Goal: Task Accomplishment & Management: Complete application form

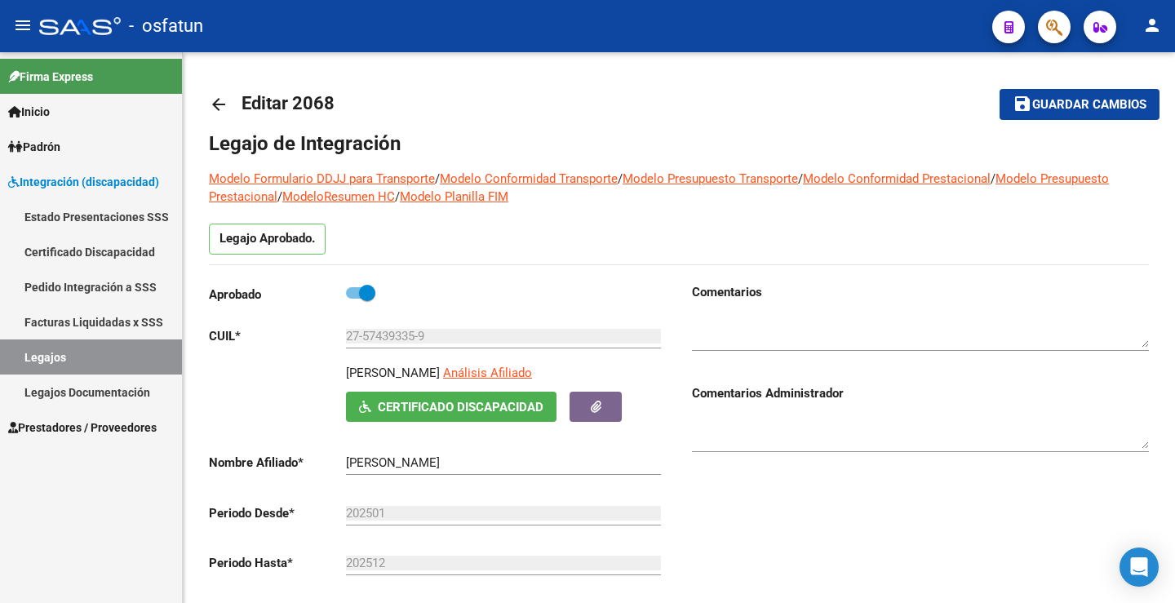
click at [100, 357] on link "Legajos" at bounding box center [91, 357] width 182 height 35
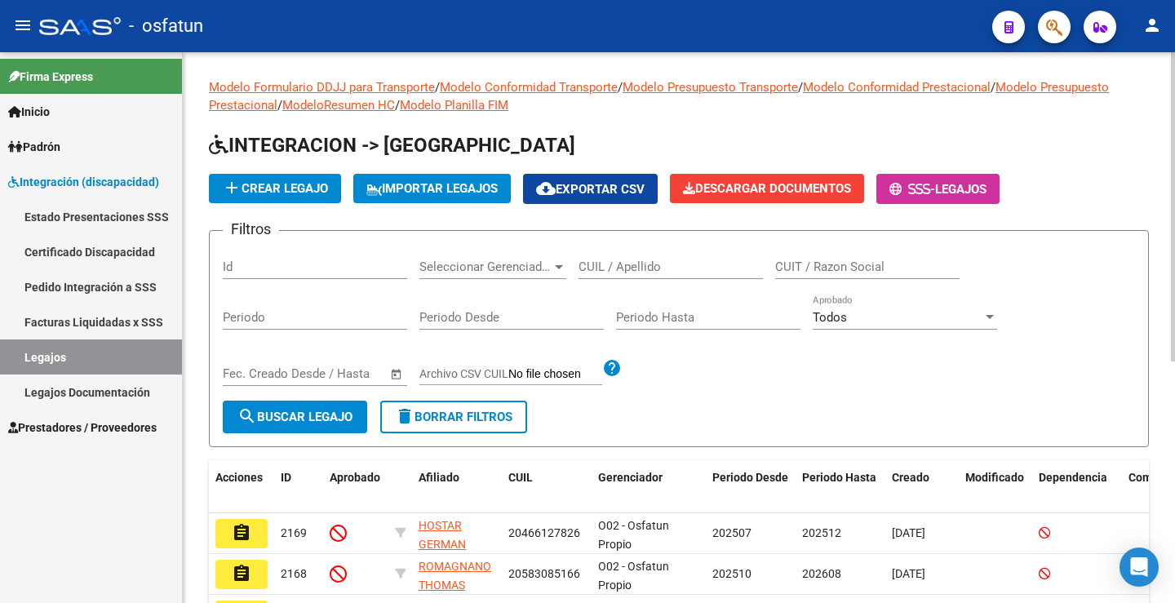
click at [661, 258] on div "CUIL / Apellido" at bounding box center [671, 261] width 184 height 35
paste input "27510928348"
type input "27510928348"
click at [310, 413] on span "search Buscar Legajo" at bounding box center [294, 417] width 115 height 15
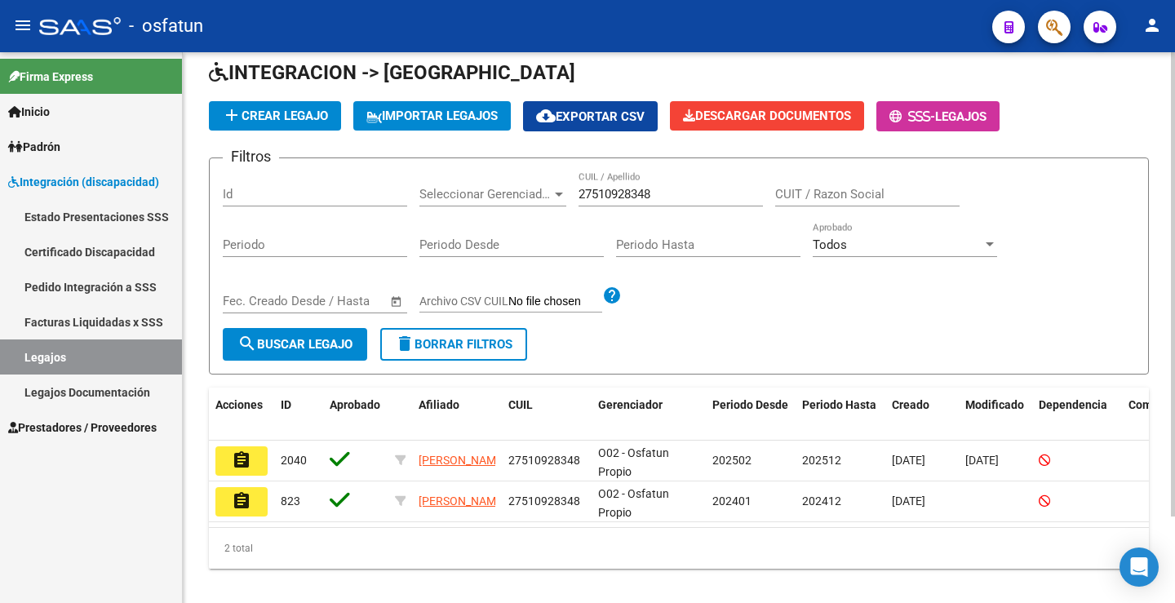
scroll to position [103, 0]
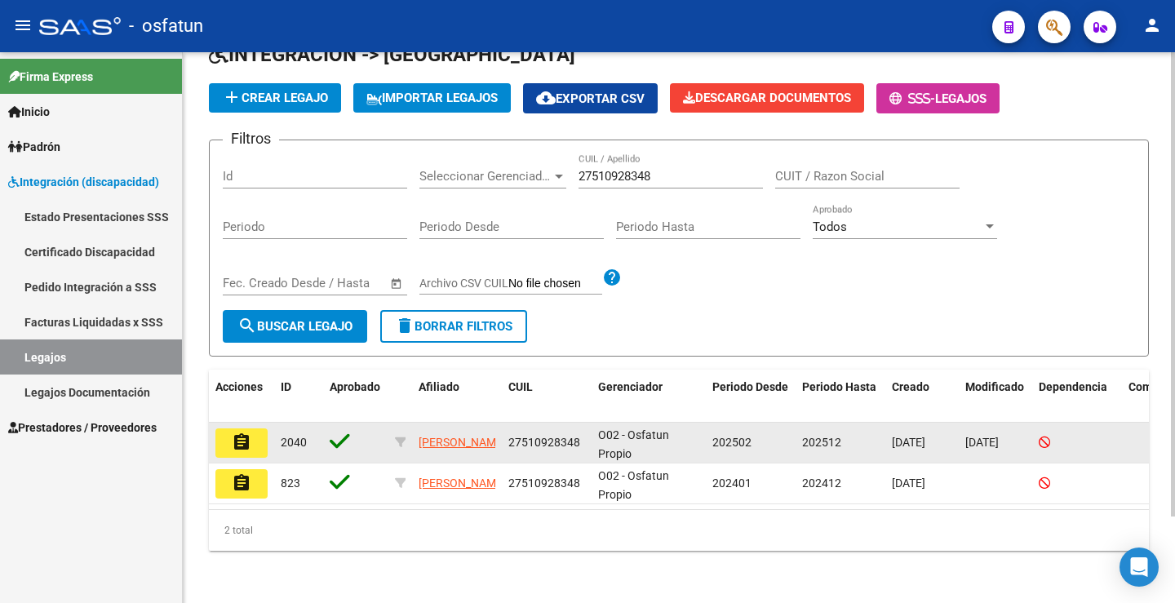
click at [236, 433] on mat-icon "assignment" at bounding box center [242, 443] width 20 height 20
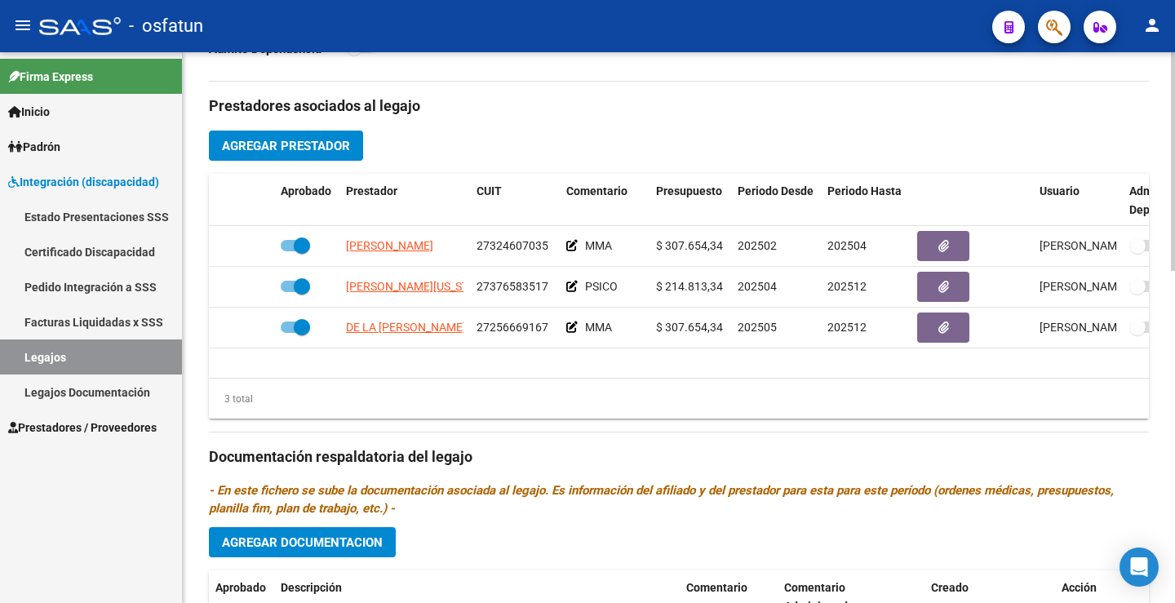
scroll to position [408, 0]
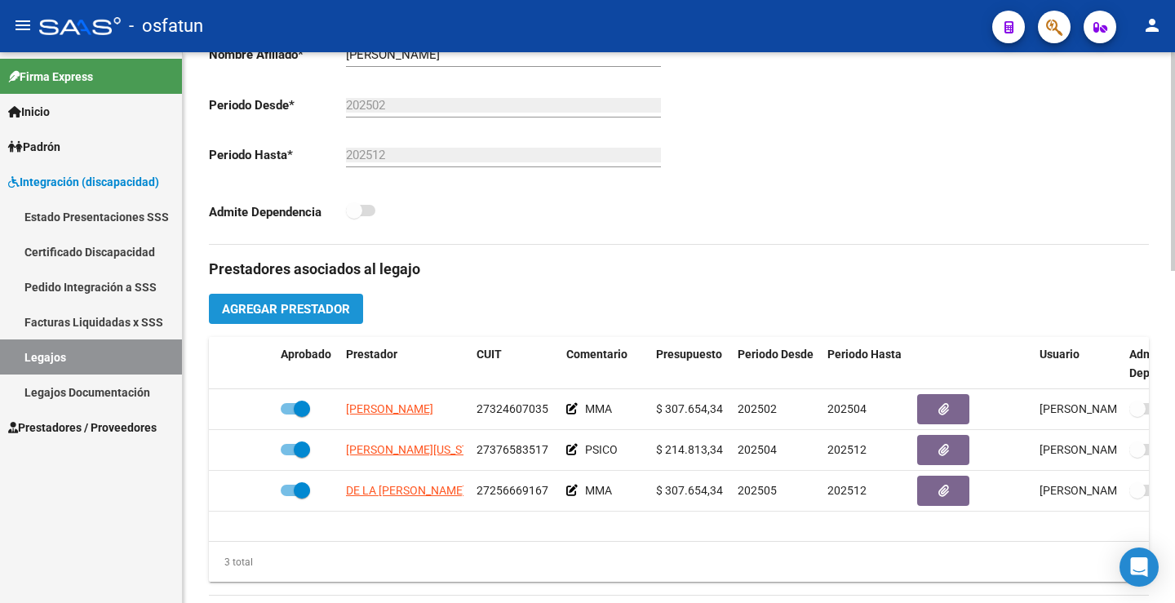
click at [269, 309] on span "Agregar Prestador" at bounding box center [286, 309] width 128 height 15
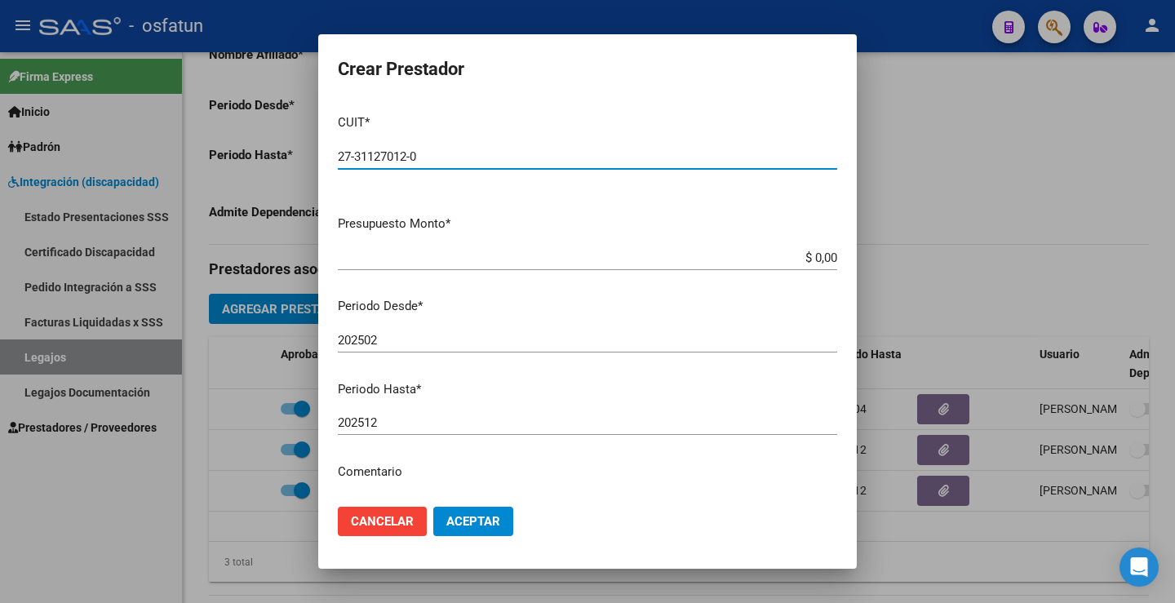
type input "27-31127012-0"
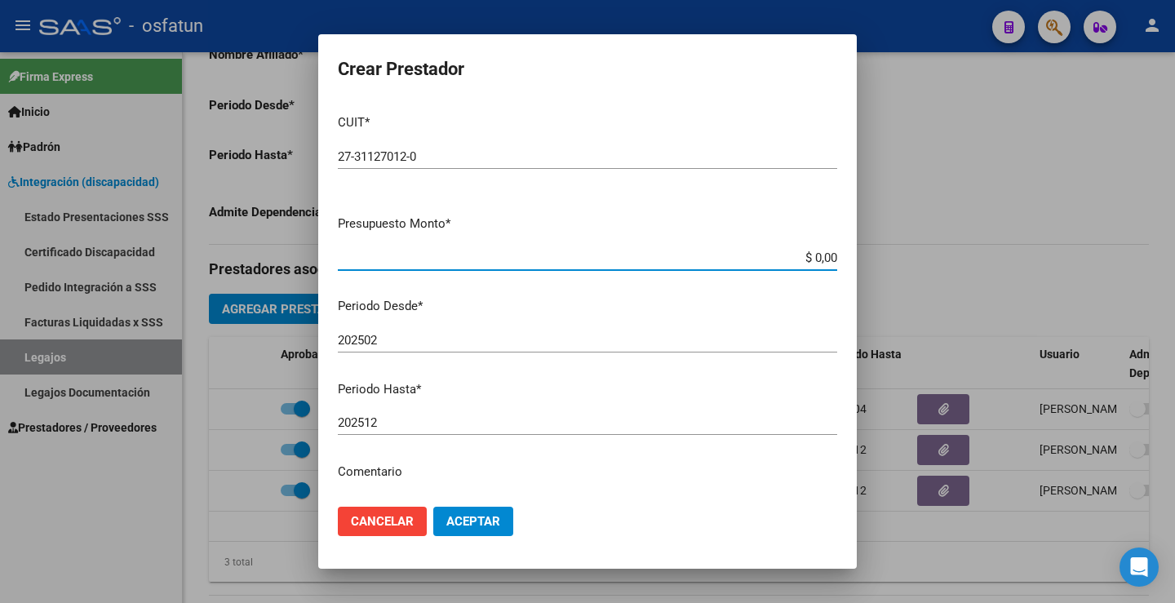
click at [800, 261] on input "$ 0,00" at bounding box center [587, 258] width 499 height 15
click at [801, 260] on input "$ 0,00" at bounding box center [587, 258] width 499 height 15
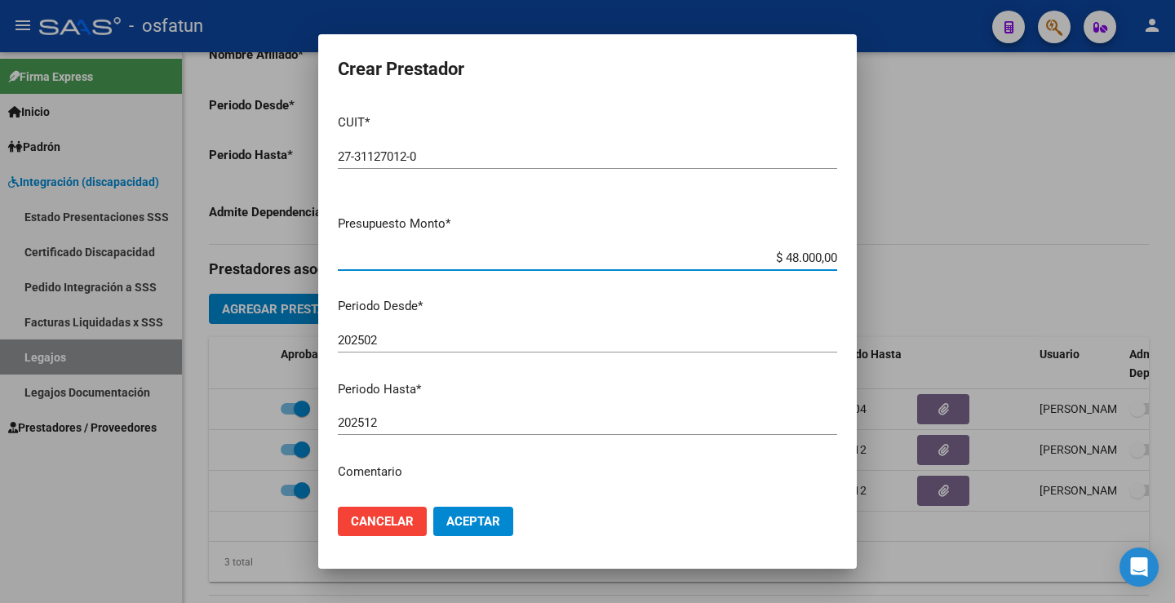
type input "$ 480.000,00"
click at [379, 335] on input "202502" at bounding box center [587, 340] width 499 height 15
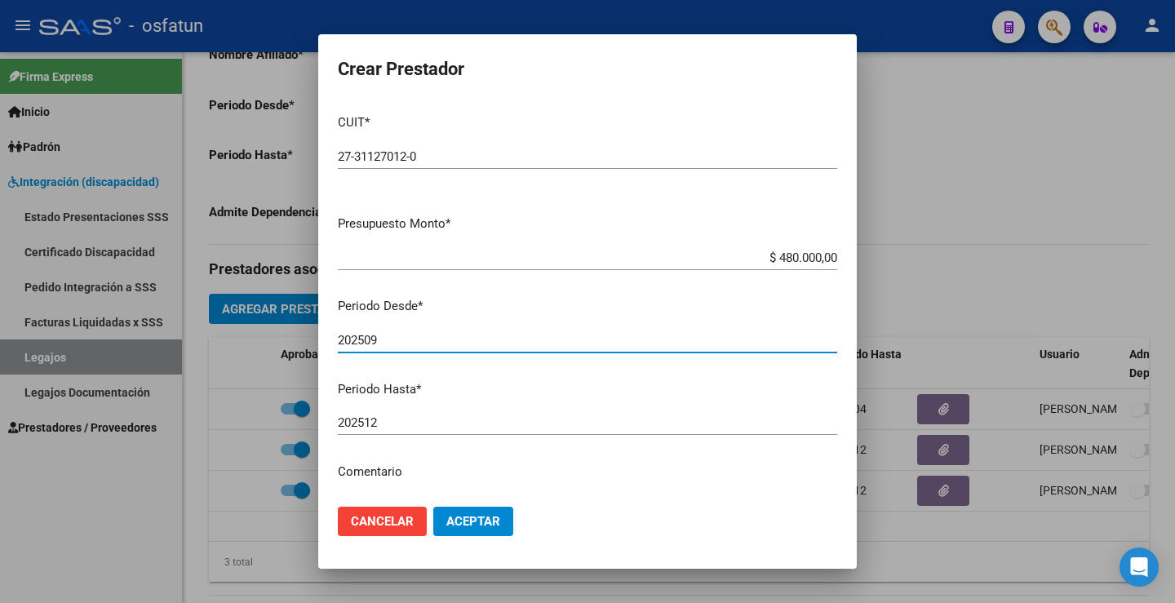
type input "202509"
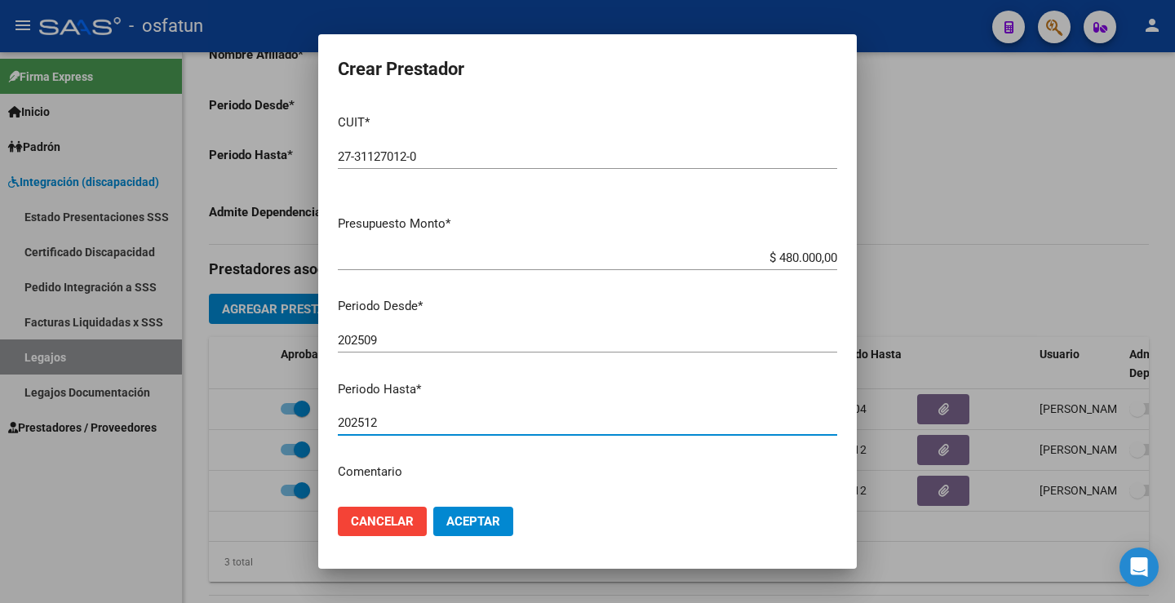
click at [406, 424] on input "202512" at bounding box center [587, 422] width 499 height 15
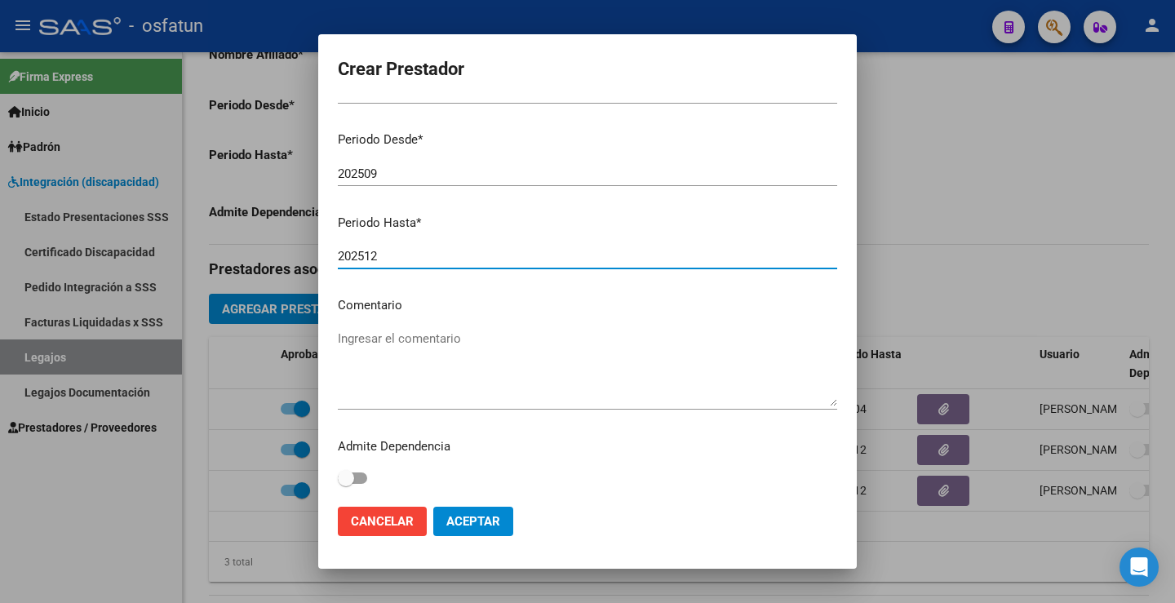
scroll to position [167, 0]
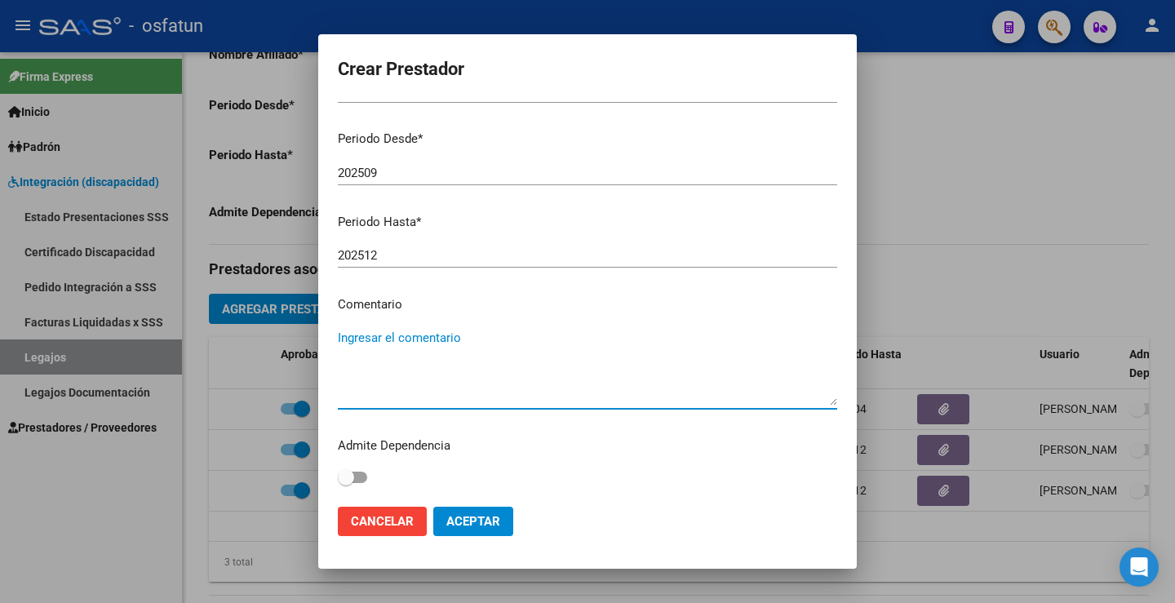
click at [460, 340] on textarea "Ingresar el comentario" at bounding box center [587, 367] width 499 height 77
drag, startPoint x: 471, startPoint y: 340, endPoint x: 489, endPoint y: 352, distance: 21.7
click at [489, 352] on textarea "acompañante Terapeutico" at bounding box center [587, 367] width 499 height 77
click at [344, 340] on textarea "acompañante Terapéutico [PERSON_NAME]" at bounding box center [587, 367] width 499 height 77
type textarea "Acompañante Terapéutico [PERSON_NAME]"
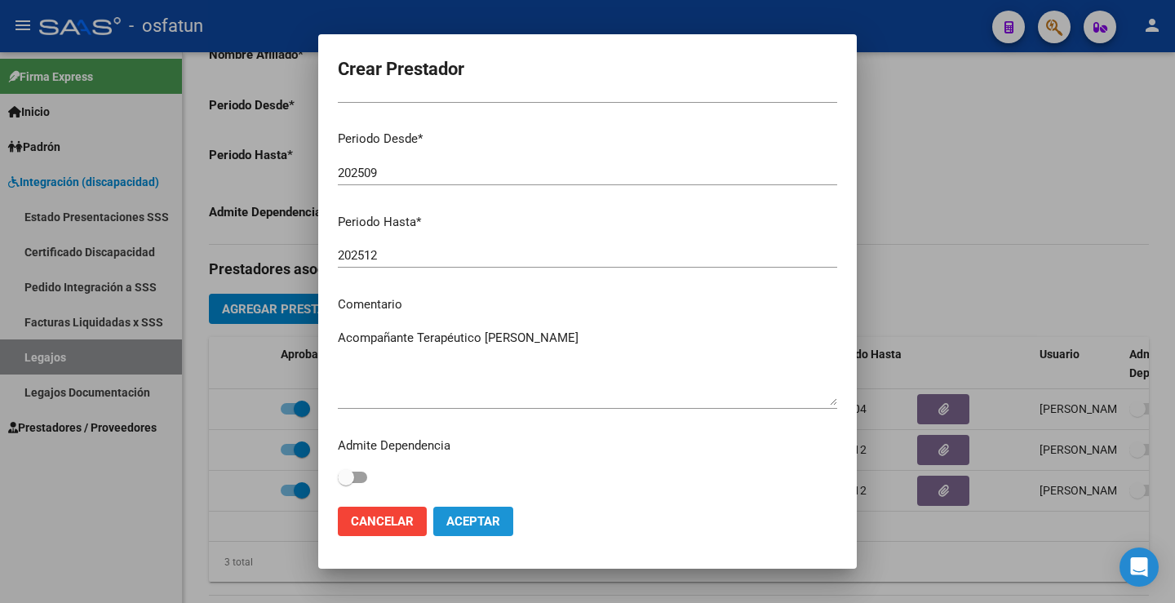
click at [483, 514] on span "Aceptar" at bounding box center [473, 521] width 54 height 15
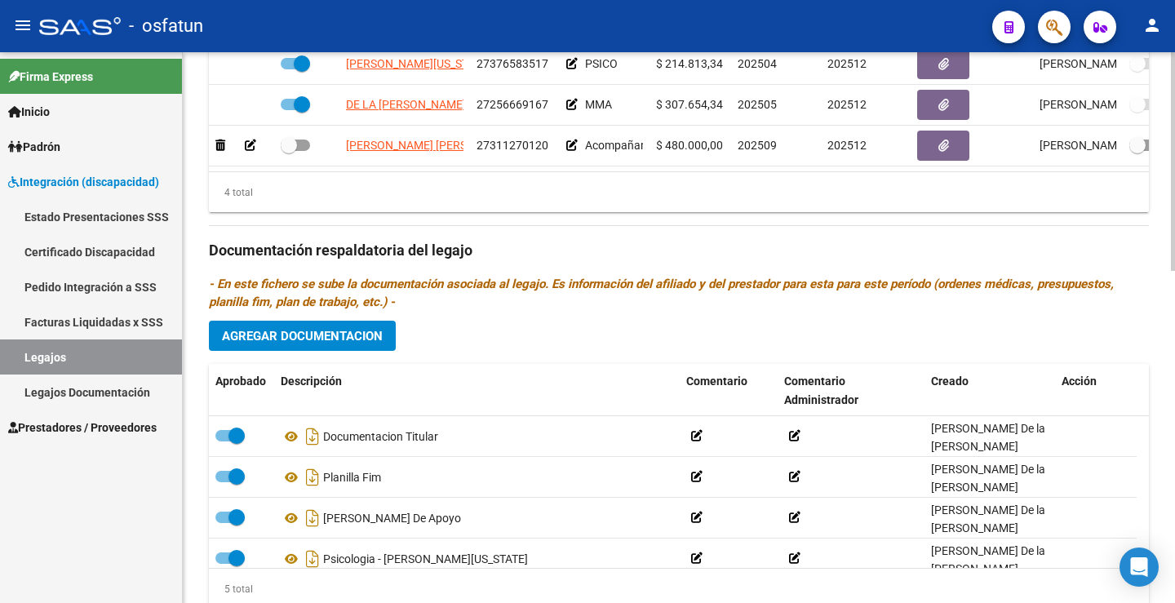
scroll to position [754, 0]
